Goal: Task Accomplishment & Management: Manage account settings

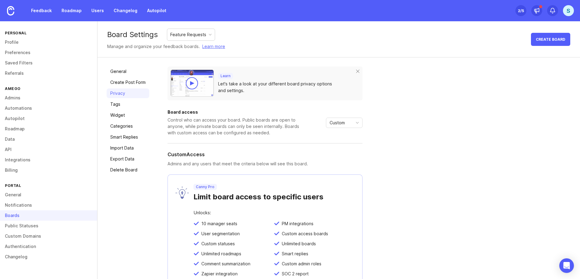
click at [118, 95] on link "Privacy" at bounding box center [128, 94] width 43 height 10
click at [357, 124] on icon "toggle icon" at bounding box center [357, 123] width 10 height 5
click at [405, 195] on div "Learn Let's take a look at your different board privacy options and settings. B…" at bounding box center [368, 195] width 403 height 257
click at [353, 123] on icon "toggle icon" at bounding box center [357, 123] width 10 height 5
click at [338, 144] on span "Public" at bounding box center [336, 145] width 12 height 7
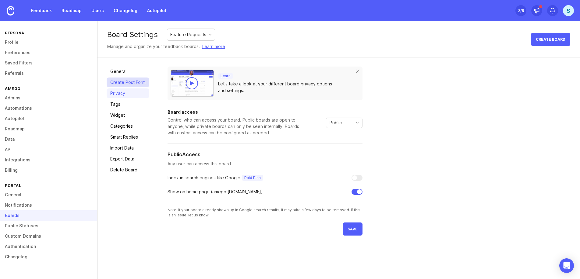
click at [125, 83] on link "Create Post Form" at bounding box center [128, 83] width 43 height 10
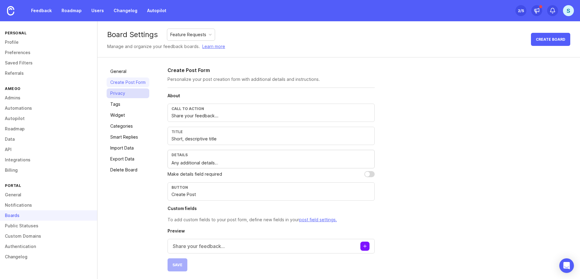
click at [120, 92] on link "Privacy" at bounding box center [128, 94] width 43 height 10
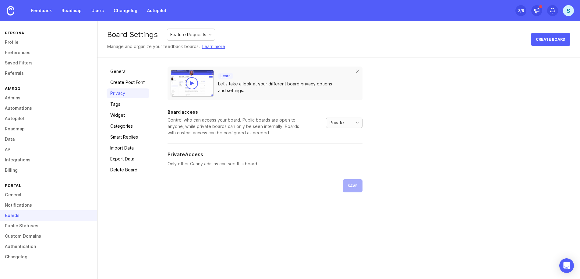
click at [344, 119] on div "Private" at bounding box center [338, 123] width 24 height 10
drag, startPoint x: 349, startPoint y: 147, endPoint x: 418, endPoint y: 128, distance: 71.9
click at [420, 128] on body "Feedback Roadmap Users Changelog Autopilot Set up Canny 2 /5 S Personal Profile…" at bounding box center [290, 139] width 580 height 279
click at [418, 128] on div "Learn Let's take a look at your different board privacy options and settings. B…" at bounding box center [368, 130] width 403 height 126
click at [127, 84] on link "Create Post Form" at bounding box center [128, 83] width 43 height 10
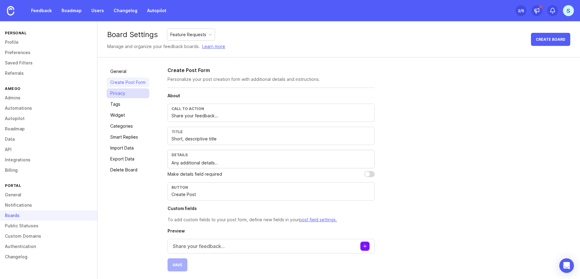
click at [121, 95] on link "Privacy" at bounding box center [128, 94] width 43 height 10
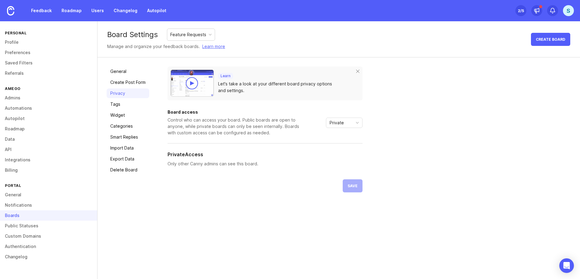
click at [249, 87] on div "Let's take a look at your different board privacy options and settings." at bounding box center [283, 87] width 130 height 13
click at [346, 121] on div "Private" at bounding box center [338, 123] width 24 height 10
click at [343, 143] on span "Public" at bounding box center [337, 145] width 15 height 7
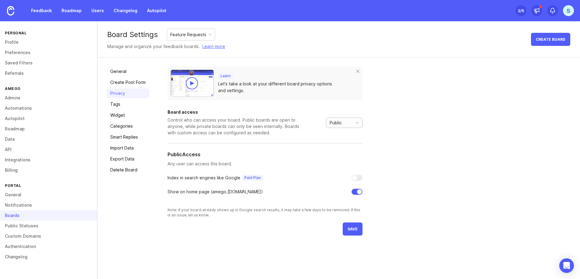
click at [347, 121] on div "Public" at bounding box center [338, 123] width 24 height 10
click at [343, 133] on span "Private" at bounding box center [337, 135] width 14 height 7
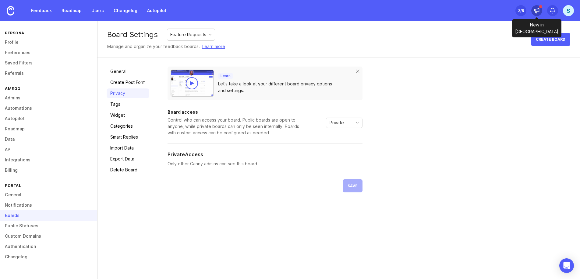
click at [535, 12] on icon at bounding box center [536, 12] width 2 height 2
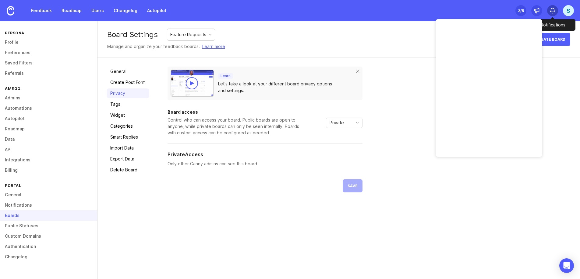
click at [553, 10] on icon at bounding box center [552, 11] width 6 height 6
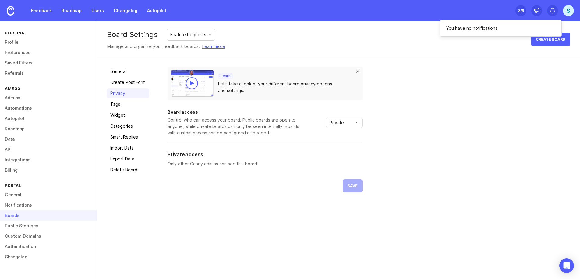
click at [522, 9] on div "2 /5" at bounding box center [521, 10] width 6 height 9
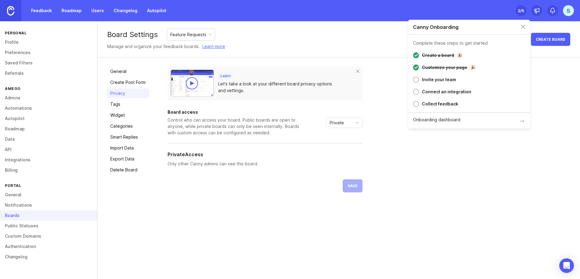
click at [11, 12] on img at bounding box center [10, 10] width 7 height 9
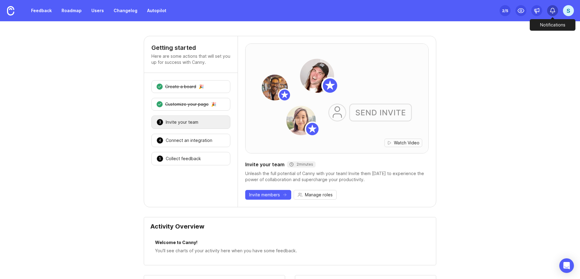
click at [551, 13] on icon at bounding box center [552, 11] width 6 height 6
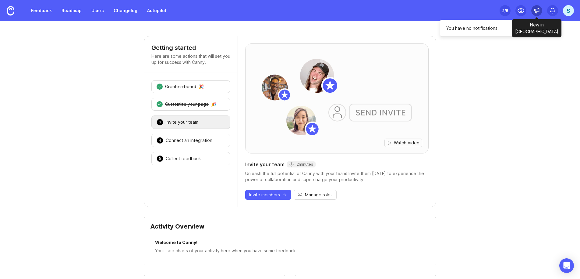
click at [534, 12] on icon at bounding box center [536, 11] width 6 height 6
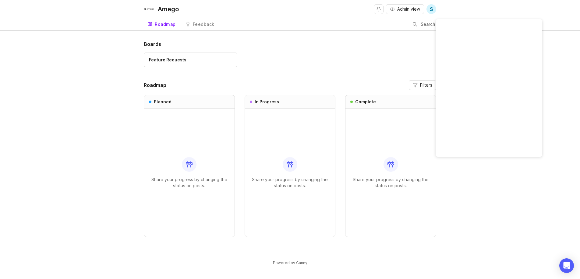
click at [327, 51] on div "Boards Feature Requests" at bounding box center [290, 56] width 292 height 33
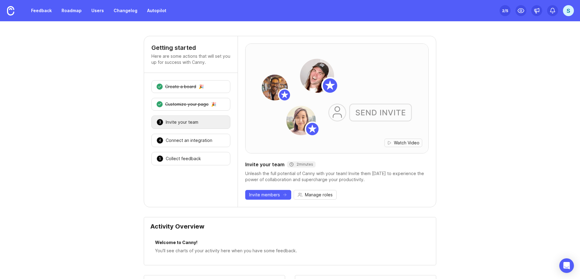
click at [568, 12] on div "S" at bounding box center [568, 10] width 11 height 11
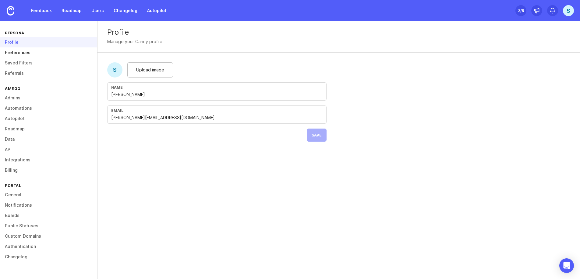
click at [25, 54] on link "Preferences" at bounding box center [48, 52] width 97 height 10
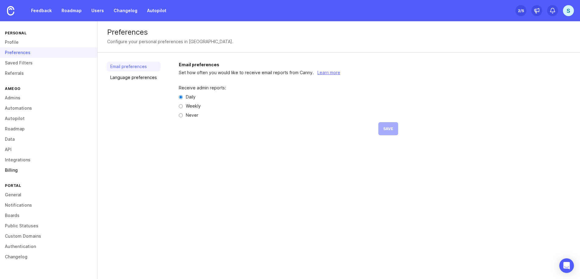
click at [12, 171] on link "Billing" at bounding box center [48, 170] width 97 height 10
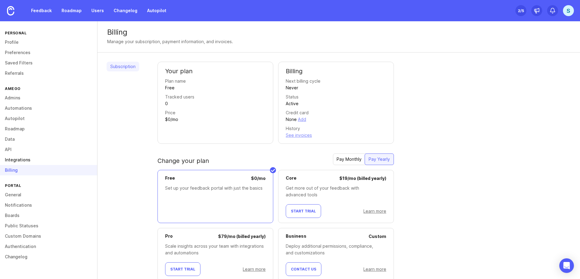
click at [16, 160] on link "Integrations" at bounding box center [48, 160] width 97 height 10
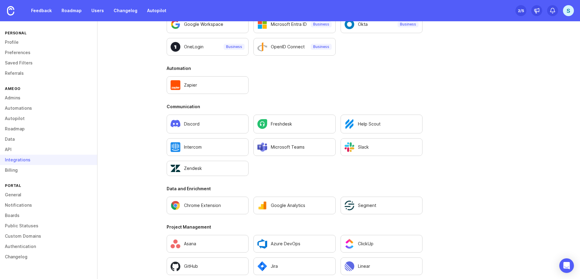
scroll to position [371, 0]
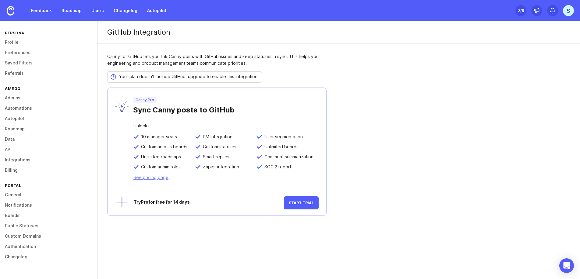
click at [158, 178] on link "See pricing page" at bounding box center [150, 177] width 35 height 5
click at [292, 200] on button "Start Trial" at bounding box center [301, 203] width 35 height 13
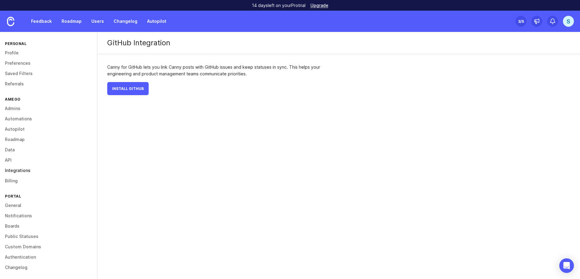
click at [23, 169] on link "Integrations" at bounding box center [48, 171] width 97 height 10
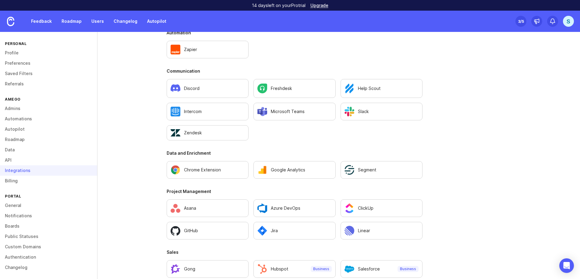
scroll to position [354, 0]
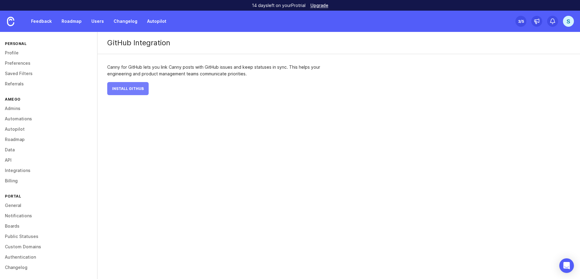
click at [136, 88] on span "Install GitHub" at bounding box center [128, 88] width 32 height 5
click at [71, 22] on link "Roadmap" at bounding box center [71, 21] width 27 height 11
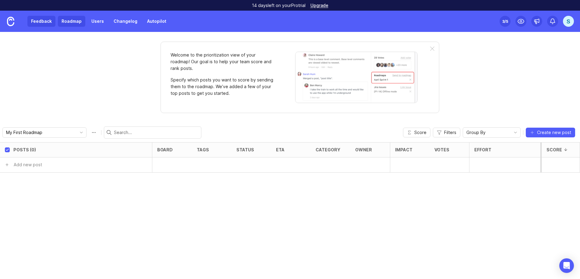
click at [42, 23] on link "Feedback" at bounding box center [41, 21] width 28 height 11
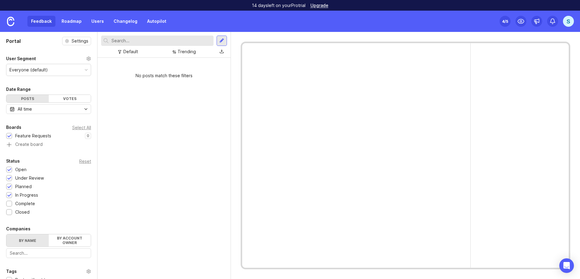
click at [65, 27] on div "Feedback Roadmap Users Changelog Autopilot" at bounding box center [85, 21] width 170 height 21
click at [68, 23] on link "Roadmap" at bounding box center [71, 21] width 27 height 11
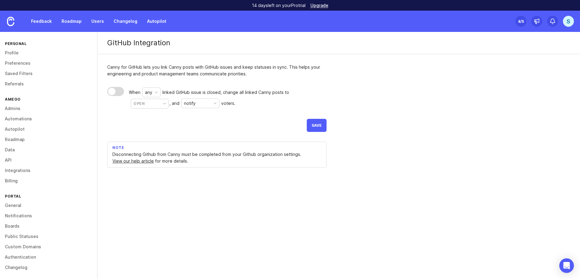
click at [149, 91] on div "any" at bounding box center [148, 92] width 7 height 7
click at [208, 84] on div "Canny for GitHub lets you link Canny posts with GitHub issues and keep statuses…" at bounding box center [216, 120] width 239 height 133
click at [158, 105] on div "open" at bounding box center [149, 103] width 37 height 9
click at [202, 102] on div "notify" at bounding box center [199, 103] width 37 height 9
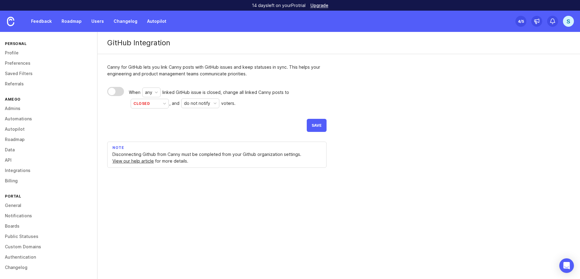
click at [195, 104] on div "do not notify" at bounding box center [197, 103] width 26 height 7
click at [120, 90] on div at bounding box center [115, 91] width 17 height 9
click at [315, 126] on span "Save" at bounding box center [316, 125] width 10 height 5
click at [19, 224] on link "Boards" at bounding box center [48, 225] width 97 height 10
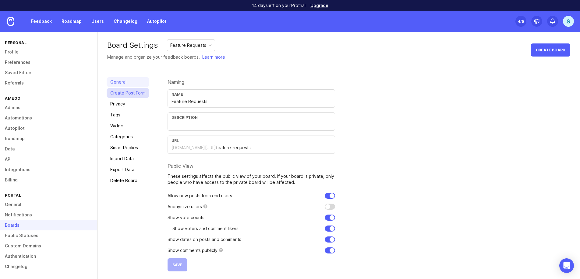
click at [132, 95] on link "Create Post Form" at bounding box center [128, 93] width 43 height 10
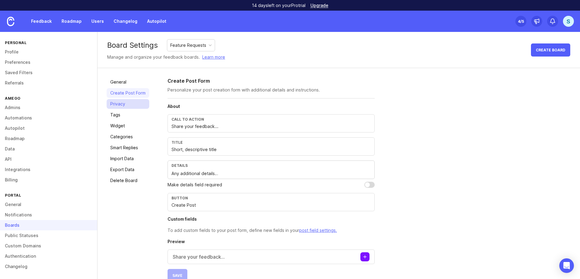
click at [125, 103] on link "Privacy" at bounding box center [128, 104] width 43 height 10
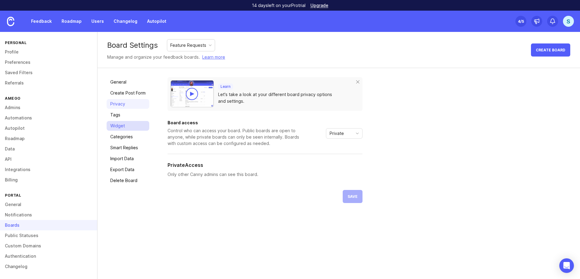
click at [121, 127] on link "Widget" at bounding box center [128, 126] width 43 height 10
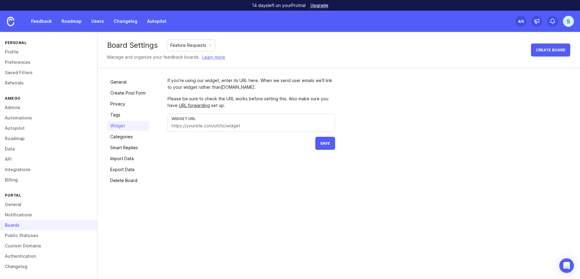
click at [125, 142] on div "General Create Post Form Privacy Tags Widget Categories Smart Replies Import Da…" at bounding box center [128, 131] width 43 height 108
click at [128, 139] on link "Categories" at bounding box center [128, 137] width 43 height 10
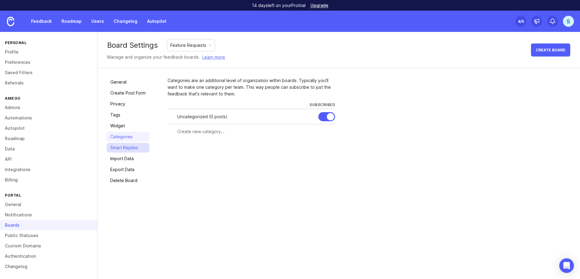
click at [126, 149] on link "Smart Replies" at bounding box center [128, 148] width 43 height 10
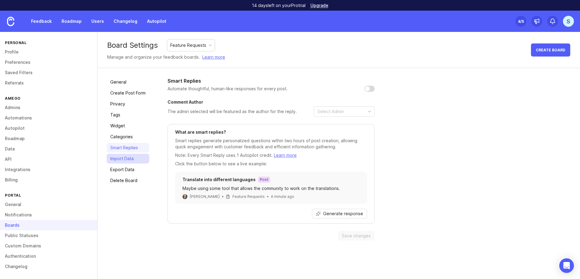
click at [125, 161] on link "Import Data" at bounding box center [128, 159] width 43 height 10
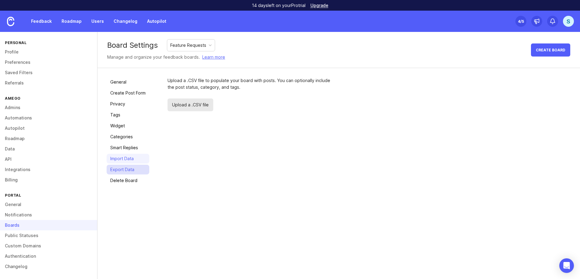
click at [123, 171] on link "Export Data" at bounding box center [128, 170] width 43 height 10
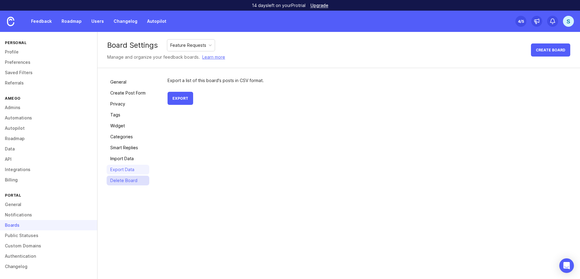
click at [121, 181] on link "Delete Board" at bounding box center [128, 181] width 43 height 10
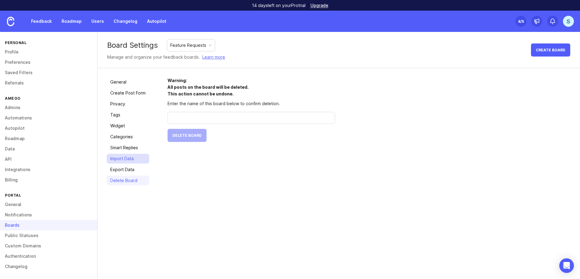
click at [120, 160] on link "Import Data" at bounding box center [128, 159] width 43 height 10
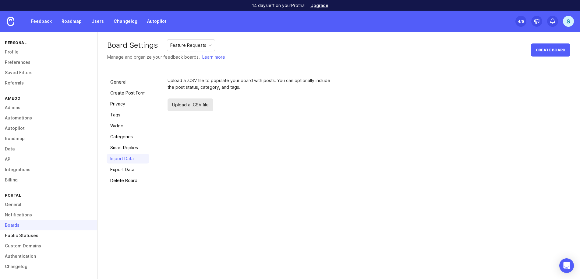
click at [18, 237] on link "Public Statuses" at bounding box center [48, 236] width 97 height 10
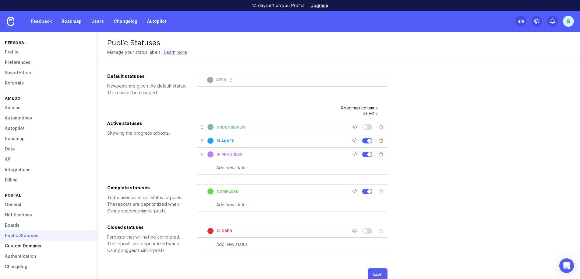
click at [20, 245] on link "Custom Domains" at bounding box center [48, 246] width 97 height 10
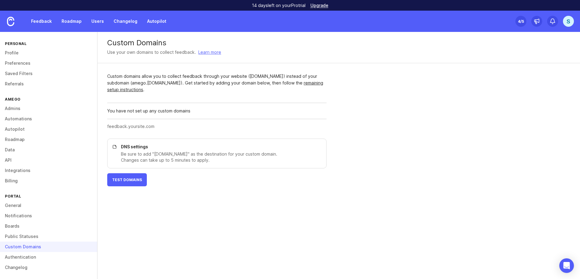
click at [566, 22] on div "S" at bounding box center [568, 21] width 11 height 11
click at [461, 51] on div "Use your own domains to collect feedback. Learn more" at bounding box center [338, 52] width 463 height 7
click at [535, 23] on icon at bounding box center [536, 21] width 6 height 6
click at [418, 28] on div "Feedback Roadmap Users Changelog Autopilot Set up Canny 4 /5 S" at bounding box center [290, 21] width 580 height 21
click at [534, 22] on icon at bounding box center [536, 21] width 6 height 6
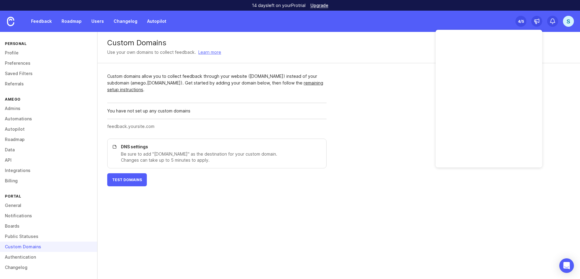
click at [383, 161] on div "Custom Domains Use your own domains to collect feedback. Learn more Custom doma…" at bounding box center [338, 114] width 482 height 164
click at [17, 202] on link "General" at bounding box center [48, 204] width 97 height 10
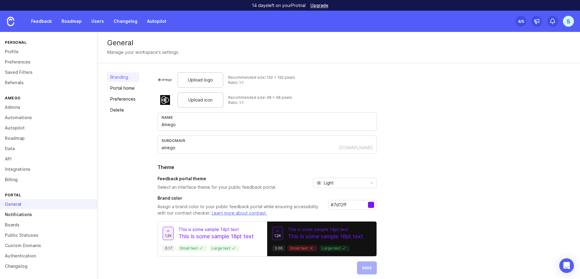
click at [17, 214] on link "Notifications" at bounding box center [48, 215] width 97 height 10
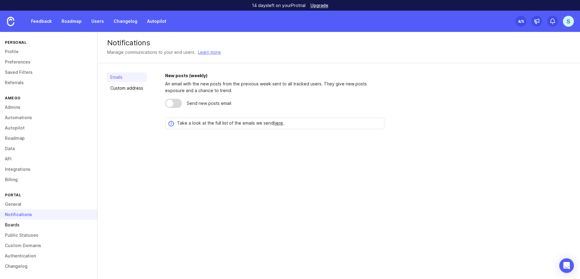
click at [15, 223] on link "Boards" at bounding box center [48, 225] width 97 height 10
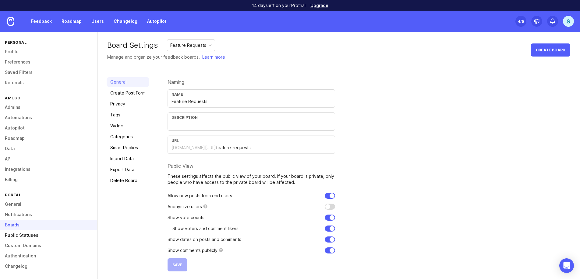
click at [16, 239] on link "Public Statuses" at bounding box center [48, 235] width 97 height 10
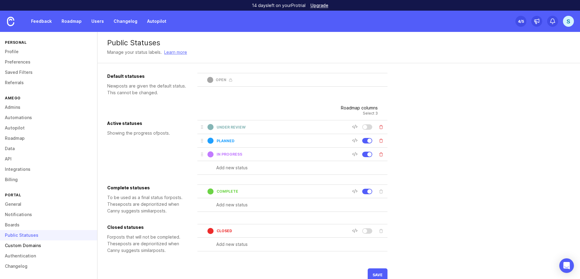
click at [27, 243] on link "Custom Domains" at bounding box center [48, 246] width 97 height 10
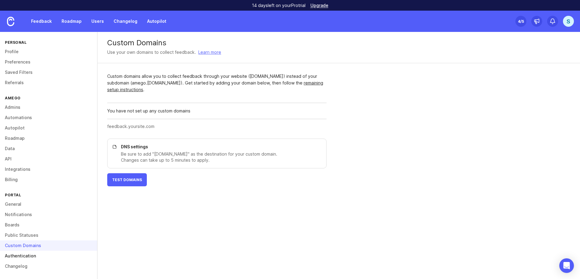
click at [22, 253] on link "Authentication" at bounding box center [48, 256] width 97 height 10
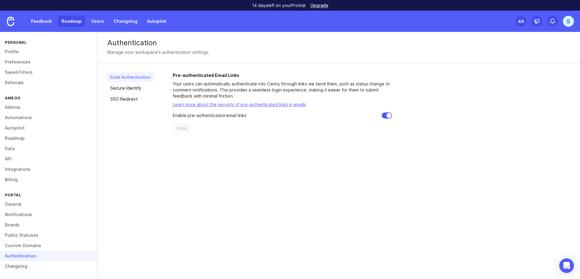
click at [72, 23] on link "Roadmap" at bounding box center [71, 21] width 27 height 11
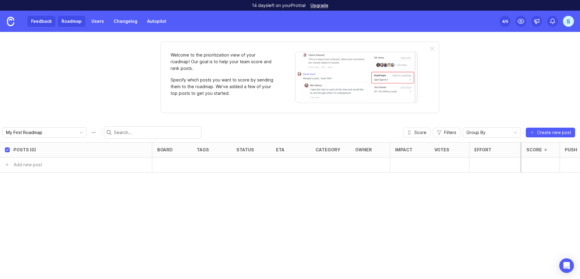
click at [48, 19] on link "Feedback" at bounding box center [41, 21] width 28 height 11
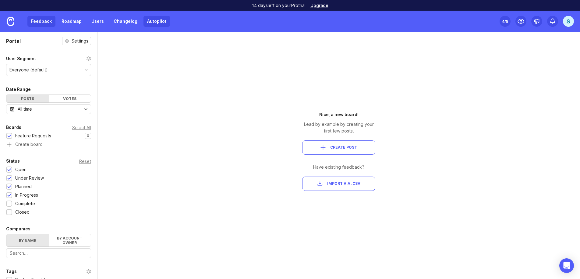
click at [154, 20] on link "Autopilot" at bounding box center [156, 21] width 26 height 11
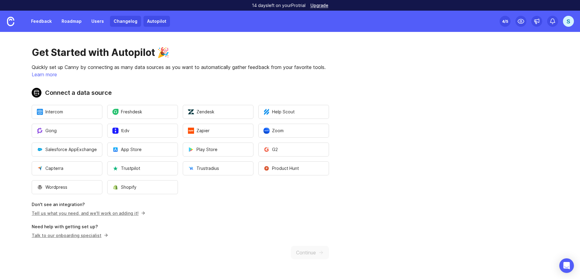
click at [135, 23] on link "Changelog" at bounding box center [125, 21] width 31 height 11
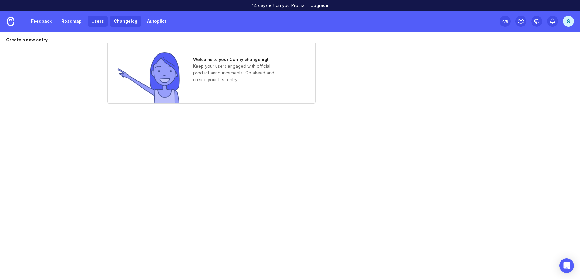
click at [97, 22] on link "Users" at bounding box center [98, 21] width 20 height 11
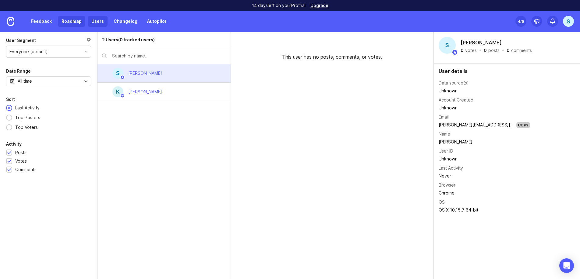
click at [82, 25] on link "Roadmap" at bounding box center [71, 21] width 27 height 11
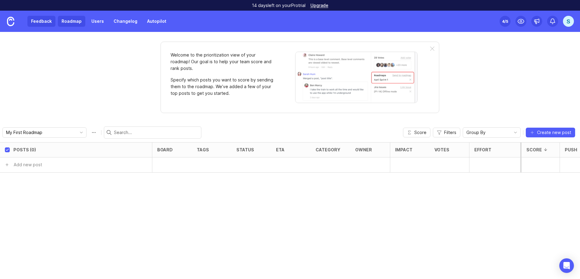
click at [47, 24] on link "Feedback" at bounding box center [41, 21] width 28 height 11
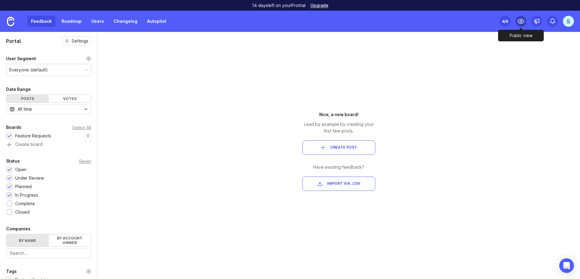
click at [520, 21] on circle at bounding box center [521, 21] width 2 height 2
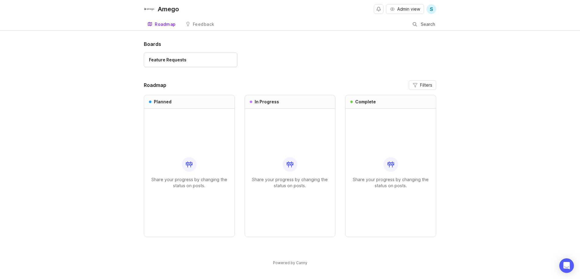
click at [189, 164] on icon at bounding box center [189, 164] width 2 height 2
click at [208, 23] on div "Feedback" at bounding box center [204, 24] width 22 height 4
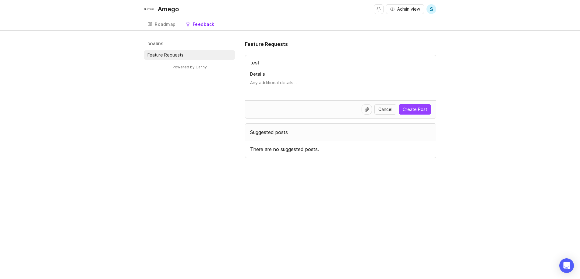
type input "test"
click at [423, 112] on span "Create Post" at bounding box center [414, 110] width 24 height 6
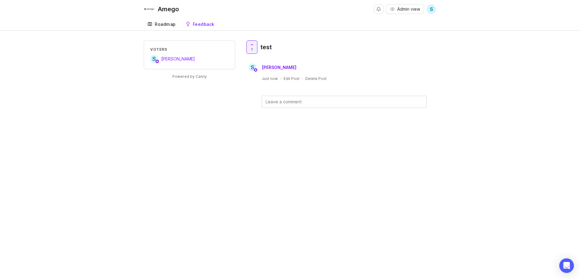
click at [153, 24] on link "Roadmap" at bounding box center [162, 24] width 36 height 12
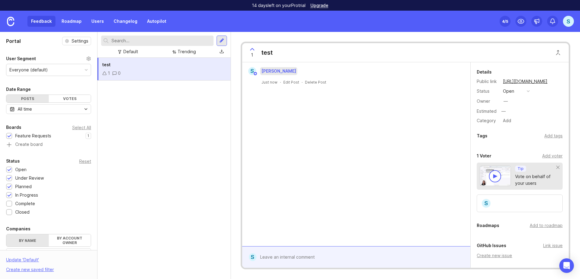
click at [286, 73] on span "[PERSON_NAME]" at bounding box center [278, 71] width 35 height 5
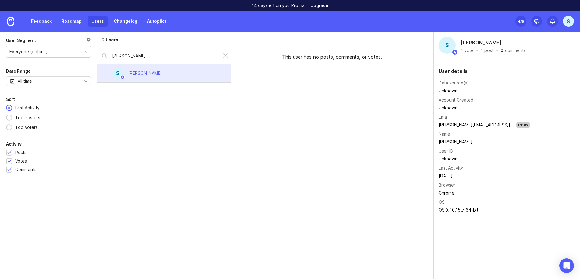
click at [159, 61] on div "[PERSON_NAME]" at bounding box center [159, 56] width 124 height 16
click at [226, 57] on div at bounding box center [225, 56] width 7 height 8
click at [191, 71] on div "S Scott Owens" at bounding box center [163, 73] width 133 height 19
click at [69, 22] on link "Roadmap" at bounding box center [71, 21] width 27 height 11
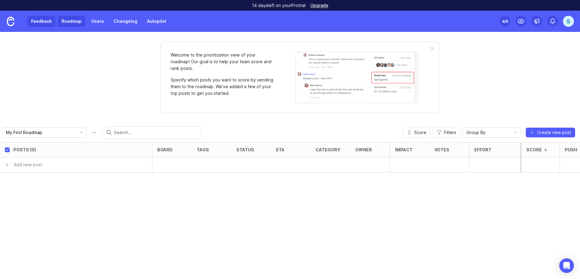
click at [44, 24] on link "Feedback" at bounding box center [41, 21] width 28 height 11
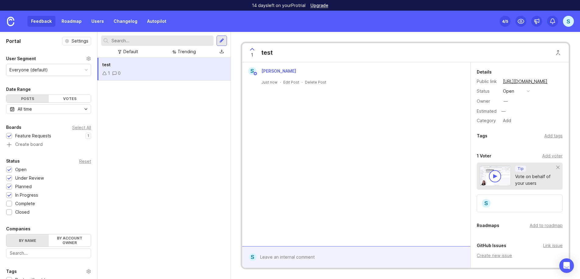
click at [152, 69] on div "test 1 0" at bounding box center [163, 69] width 133 height 23
click at [550, 247] on div "Link issue" at bounding box center [552, 246] width 19 height 7
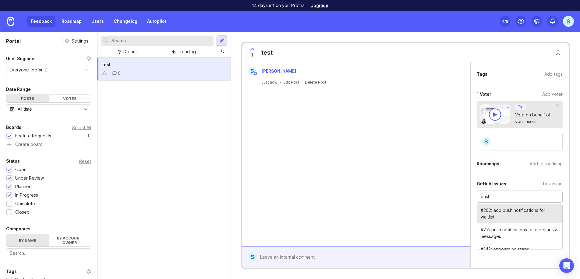
scroll to position [63, 0]
type input "push"
click at [540, 177] on div "Details Public link https://amego.canny.io/feature-requests/p/test Status open …" at bounding box center [519, 133] width 98 height 269
click at [555, 91] on div "Add voter" at bounding box center [552, 93] width 20 height 7
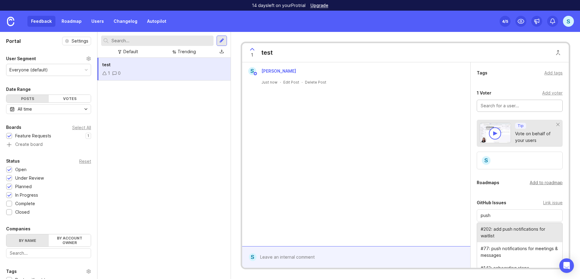
click at [543, 184] on div "Add to roadmap" at bounding box center [545, 183] width 33 height 7
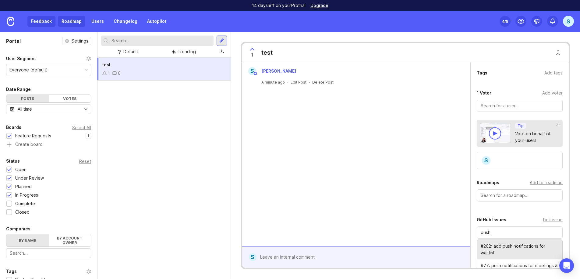
click at [69, 24] on link "Roadmap" at bounding box center [71, 21] width 27 height 11
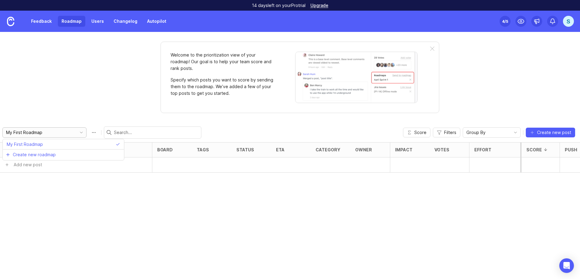
click at [30, 134] on input "My First Roadmap" at bounding box center [39, 132] width 67 height 7
click at [293, 126] on div "My First Roadmap Score Filters Group By Create new post" at bounding box center [290, 132] width 580 height 19
click at [432, 47] on div at bounding box center [432, 49] width 4 height 5
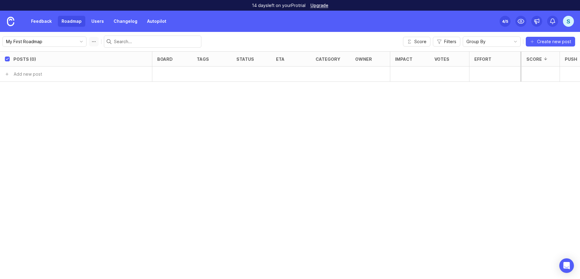
click at [89, 43] on button "Roadmap options" at bounding box center [94, 42] width 10 height 10
drag, startPoint x: 24, startPoint y: 40, endPoint x: -2, endPoint y: 41, distance: 25.9
click at [0, 41] on html "14 days left on your Pro trial Upgrade Feedback Roadmap Users Changelog Autopil…" at bounding box center [290, 139] width 580 height 279
type input "Amego Feature Roadmap"
click at [76, 48] on div "Amego Feature Roadmap save Score Filters Group By Create new post" at bounding box center [290, 41] width 580 height 19
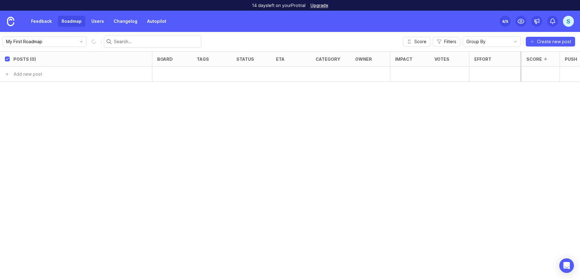
type input "Amego Feature Roadmap"
click at [41, 21] on link "Feedback" at bounding box center [41, 21] width 28 height 11
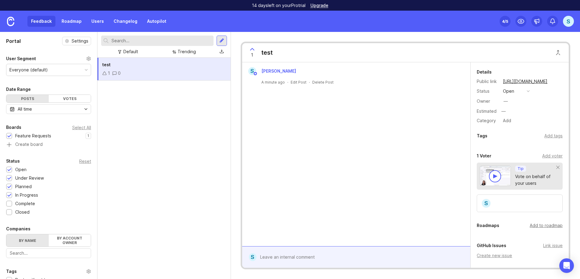
click at [553, 227] on div "Add to roadmap" at bounding box center [545, 226] width 33 height 7
click at [522, 21] on icon at bounding box center [520, 21] width 7 height 7
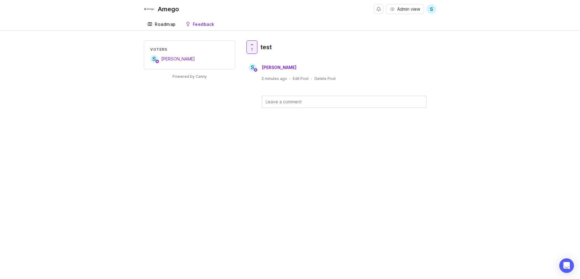
click at [168, 23] on div "Roadmap" at bounding box center [165, 24] width 21 height 4
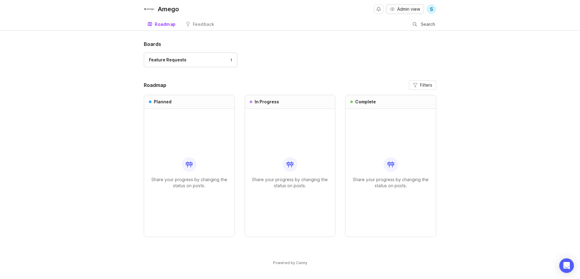
click at [406, 7] on span "Admin view" at bounding box center [408, 9] width 23 height 6
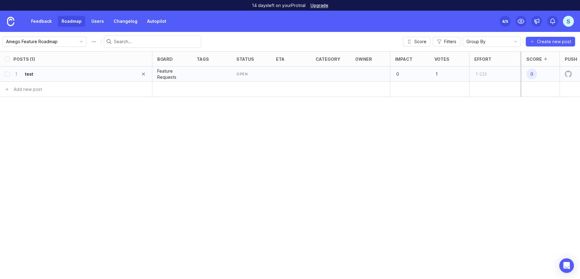
click at [35, 74] on div "1 test" at bounding box center [73, 74] width 121 height 15
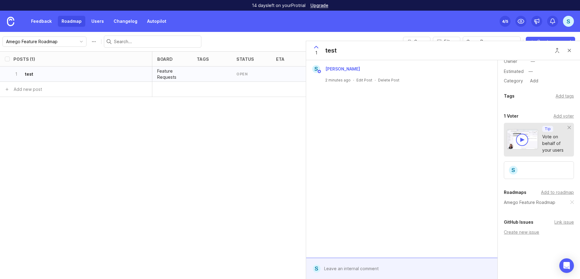
scroll to position [49, 0]
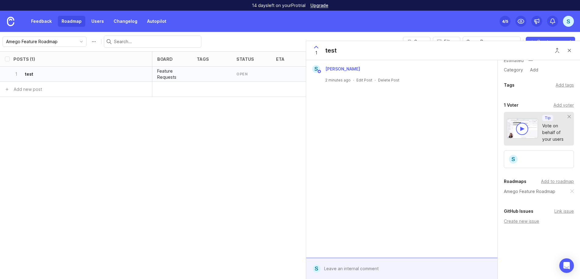
click at [255, 148] on div "Posts (1) board tags status eta category owner Impact Votes Effort Score Push 1…" at bounding box center [290, 165] width 580 height 228
click at [242, 76] on div "open" at bounding box center [241, 74] width 11 height 5
click at [243, 73] on div "open" at bounding box center [241, 74] width 11 height 5
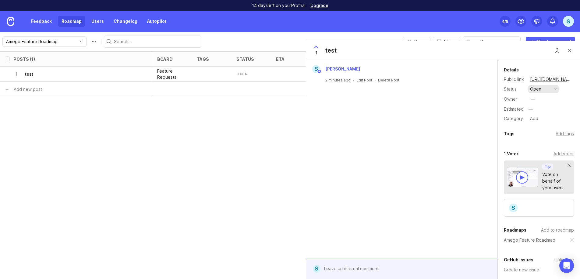
click at [538, 87] on div "open" at bounding box center [535, 89] width 11 height 7
click at [542, 131] on div "in progress" at bounding box center [544, 133] width 27 height 5
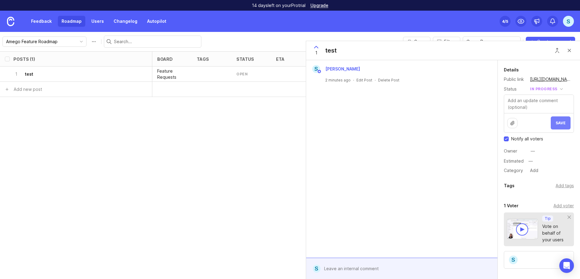
click at [563, 121] on span "Save" at bounding box center [560, 123] width 10 height 5
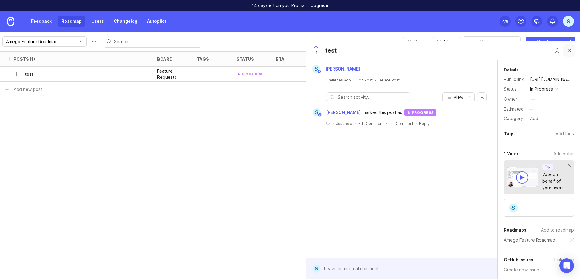
click at [572, 49] on button "Close button" at bounding box center [569, 50] width 12 height 12
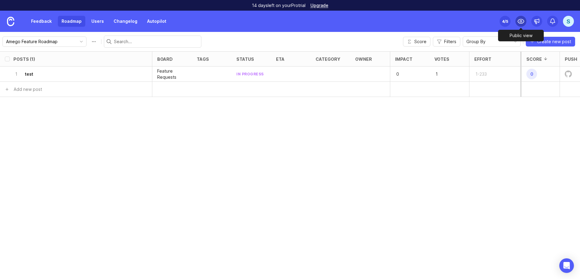
click at [520, 23] on icon at bounding box center [520, 21] width 7 height 7
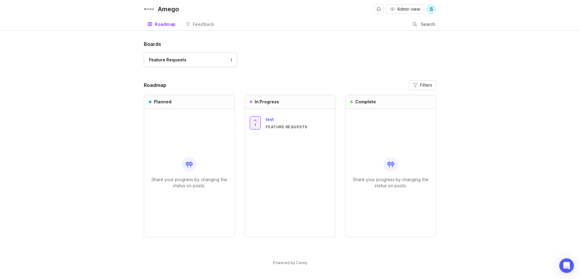
click at [271, 121] on span "test" at bounding box center [269, 119] width 8 height 5
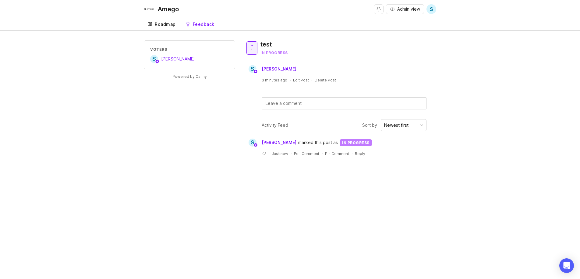
click at [163, 20] on link "Roadmap" at bounding box center [162, 24] width 36 height 12
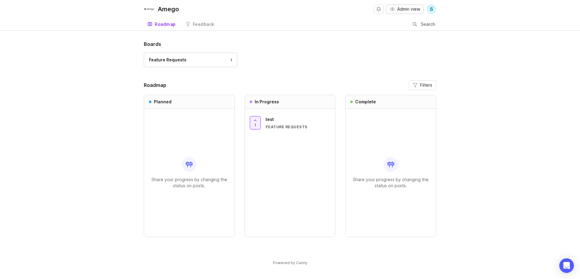
click at [408, 10] on span "Admin view" at bounding box center [408, 9] width 23 height 6
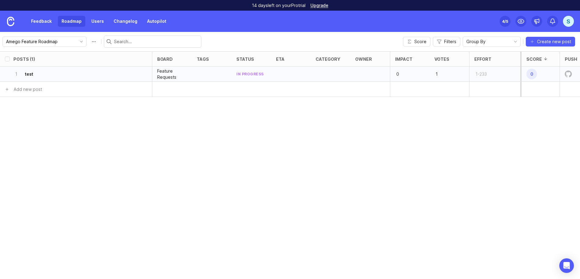
click at [569, 74] on img at bounding box center [567, 74] width 7 height 15
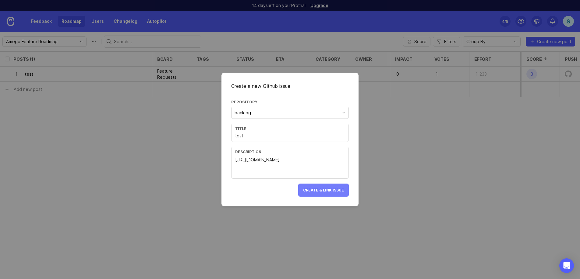
click at [336, 189] on span "Create & Link Issue" at bounding box center [323, 190] width 41 height 5
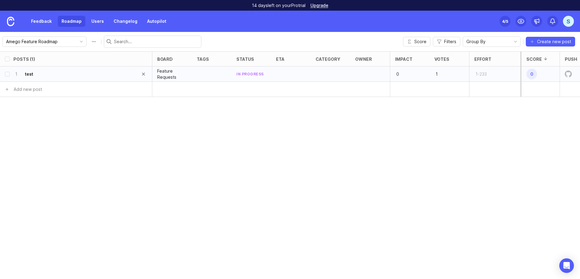
click at [41, 73] on div "1 test" at bounding box center [73, 74] width 121 height 15
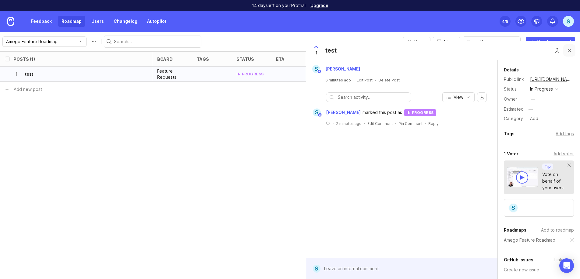
click at [569, 51] on button "Close button" at bounding box center [569, 50] width 12 height 12
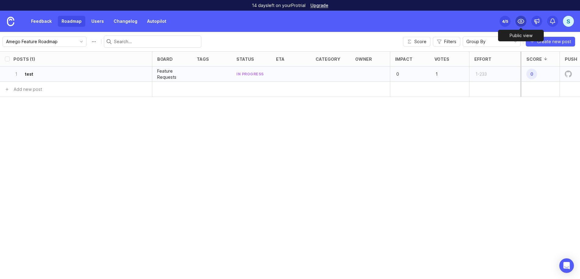
click at [520, 21] on icon at bounding box center [520, 21] width 7 height 7
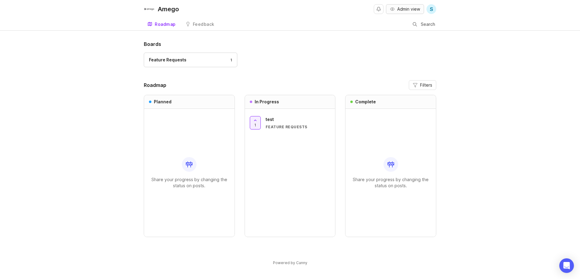
click at [410, 9] on span "Admin view" at bounding box center [408, 9] width 23 height 6
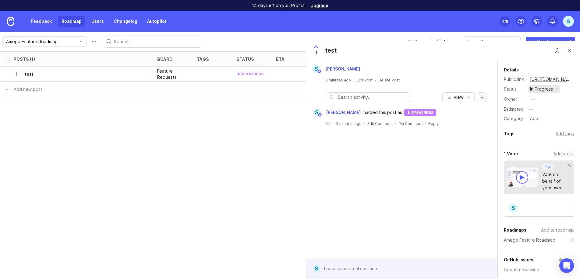
click at [552, 89] on div "in progress" at bounding box center [541, 89] width 23 height 7
click at [541, 151] on li "closed" at bounding box center [544, 156] width 32 height 11
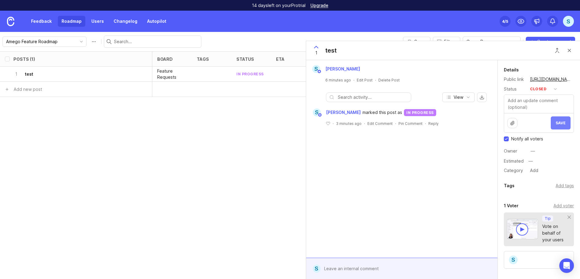
click at [556, 121] on span "Save" at bounding box center [560, 123] width 10 height 5
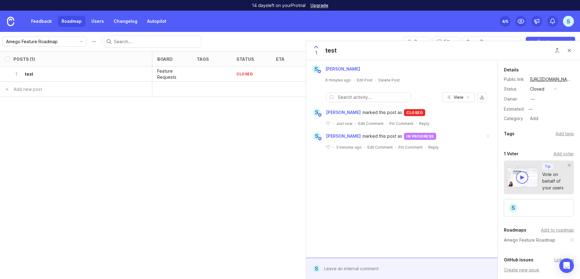
click at [262, 137] on div "Posts (1) board tags status eta category owner Impact Votes Effort Score Push 1…" at bounding box center [290, 165] width 580 height 228
click at [567, 49] on button "Close button" at bounding box center [569, 50] width 12 height 12
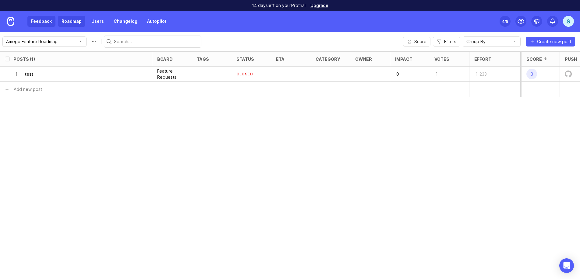
click at [40, 23] on link "Feedback" at bounding box center [41, 21] width 28 height 11
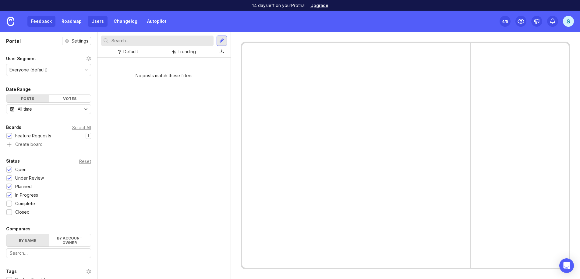
click at [97, 23] on link "Users" at bounding box center [98, 21] width 20 height 11
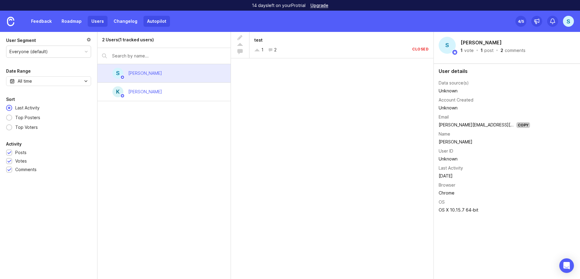
click at [149, 18] on link "Autopilot" at bounding box center [156, 21] width 26 height 11
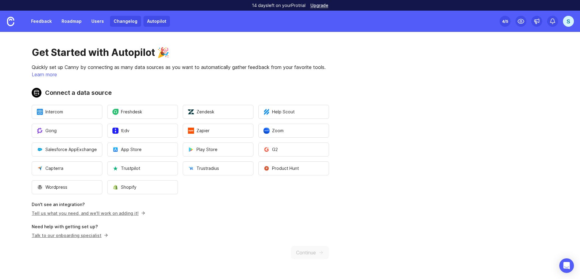
click at [126, 21] on link "Changelog" at bounding box center [125, 21] width 31 height 11
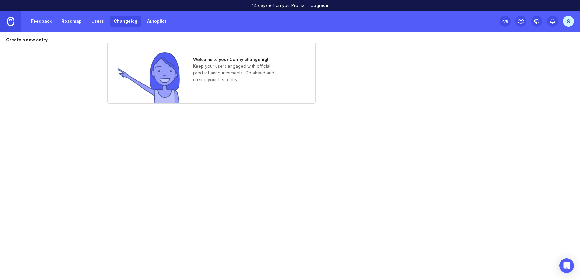
click at [9, 26] on link at bounding box center [10, 21] width 21 height 21
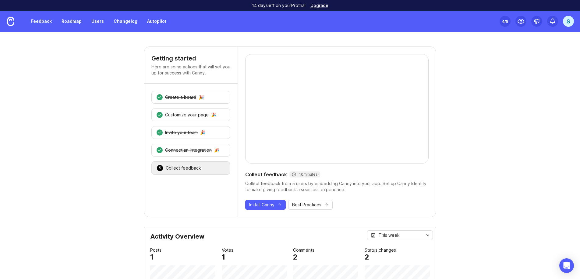
click at [567, 21] on div "S" at bounding box center [568, 21] width 11 height 11
